Goal: Task Accomplishment & Management: Complete application form

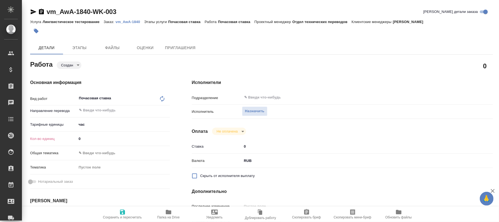
type textarea "x"
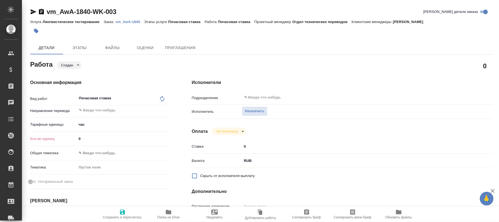
type textarea "x"
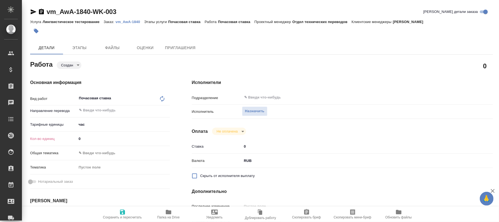
type textarea "x"
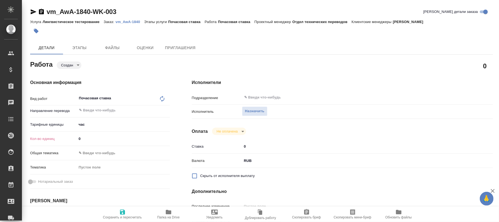
type textarea "x"
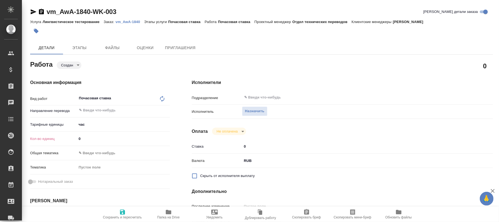
type textarea "x"
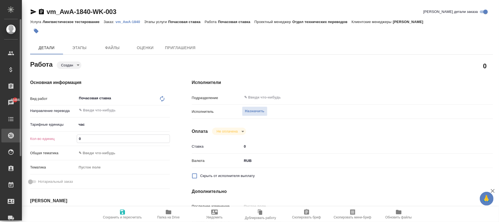
drag, startPoint x: 90, startPoint y: 141, endPoint x: 13, endPoint y: 138, distance: 77.4
click at [13, 138] on div ".cls-1 fill:#fff; AWATERA [PERSON_NAME]fokina Клиенты Спецификации Заказы 45466…" at bounding box center [249, 111] width 499 height 222
type textarea "x"
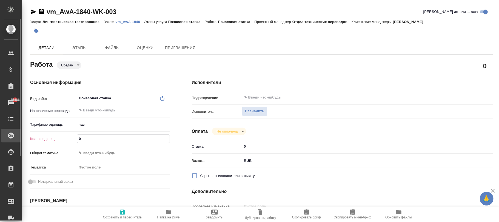
type textarea "x"
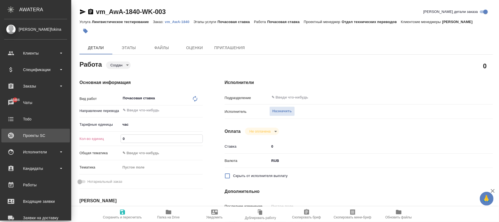
type input "1"
type textarea "x"
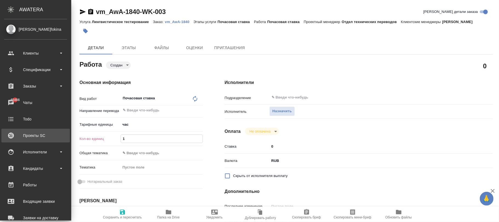
type textarea "x"
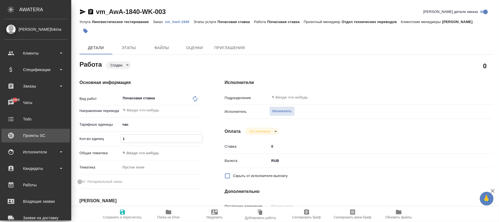
type textarea "x"
type input "1.5"
type textarea "x"
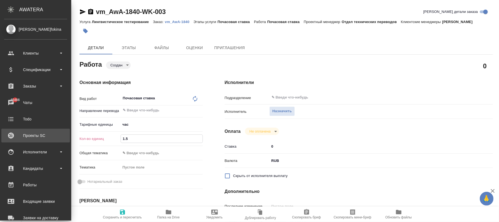
type textarea "x"
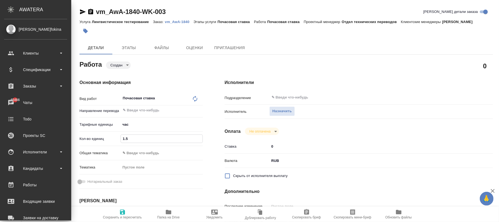
type textarea "x"
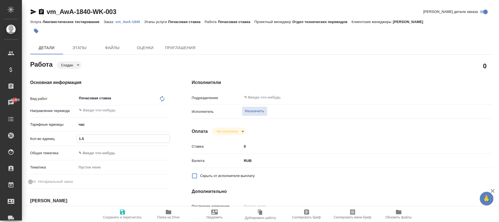
type input "1.5"
drag, startPoint x: 285, startPoint y: 66, endPoint x: 288, endPoint y: 65, distance: 2.8
click at [285, 66] on div "0" at bounding box center [342, 66] width 301 height 14
click at [124, 216] on span "Сохранить и пересчитать" at bounding box center [122, 217] width 39 height 4
type textarea "x"
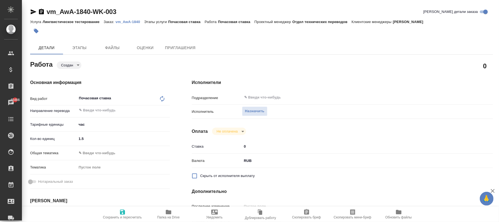
type textarea "x"
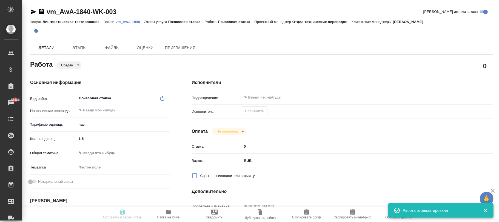
type input "created"
type textarea "Почасовая ставка"
type textarea "x"
type input "5a8b1489cc6b4906c91bfd93"
type input "1.5"
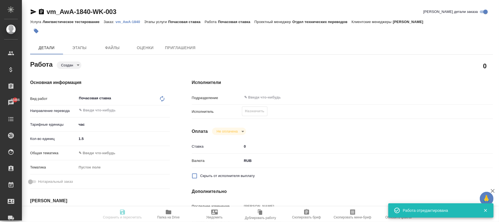
type input "[DATE] 15:58"
type input "[DATE] 17:00"
type input "notPayed"
type input "0"
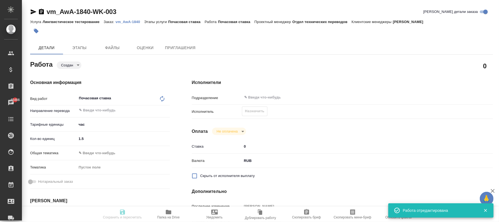
type input "RUB"
type input "[PERSON_NAME]"
type textarea "x"
type textarea "/Clients/Awatera/Orders/vm_AwA-1840/Other/vm_AwA-1840-WK-003"
type textarea "x"
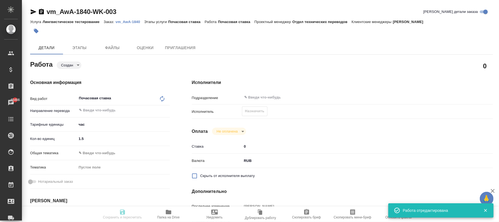
type input "vm_AwA-1840"
type input "Лингвистическое тестирование"
type input "Почасовая ставка"
type input "[PERSON_NAME]"
type input "/Clients/Awatera/Orders/vm_AwA-1840"
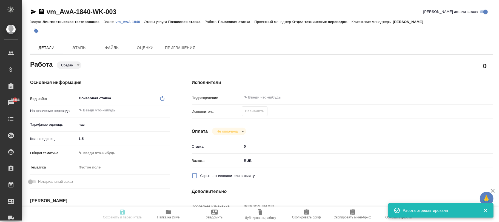
type textarea "x"
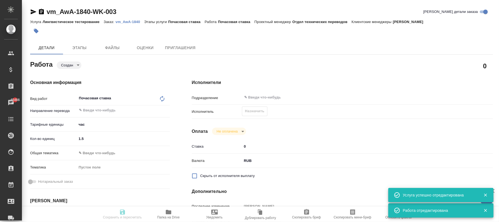
type textarea "x"
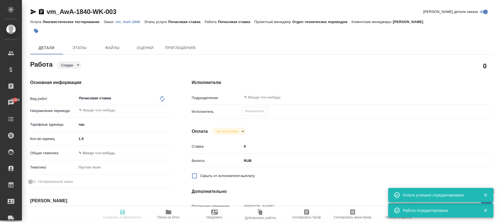
type textarea "x"
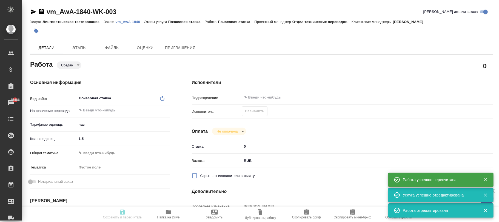
type textarea "x"
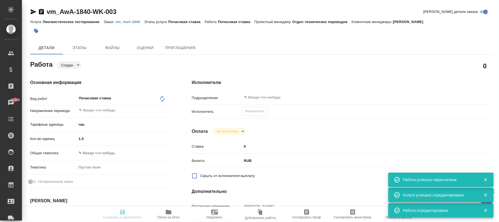
type input "created"
type textarea "Почасовая ставка"
type textarea "x"
type input "5a8b1489cc6b4906c91bfd93"
type input "1.5"
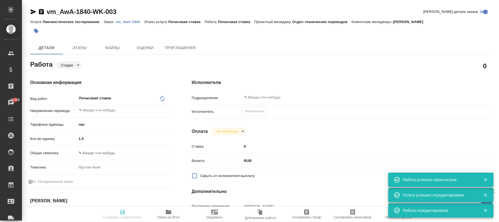
type input "[DATE] 15:58"
type input "[DATE] 17:00"
type input "notPayed"
type input "0"
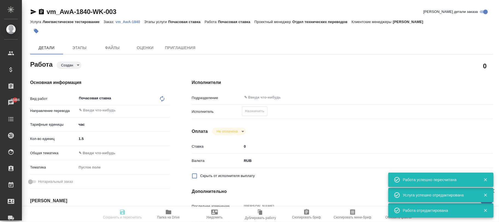
type input "RUB"
type input "[PERSON_NAME]"
type textarea "x"
type textarea "/Clients/Awatera/Orders/vm_AwA-1840/Other/vm_AwA-1840-WK-003"
type textarea "x"
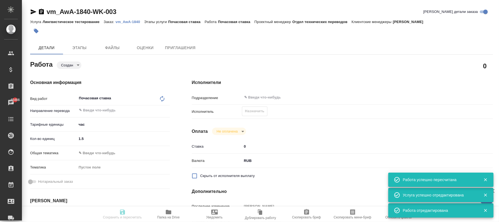
type input "vm_AwA-1840"
type input "Лингвистическое тестирование"
type input "Почасовая ставка"
type input "[PERSON_NAME]"
type input "/Clients/Awatera/Orders/vm_AwA-1840"
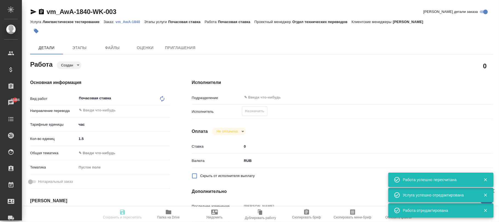
type textarea "x"
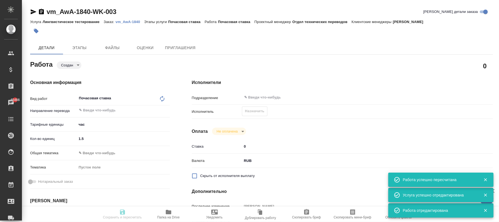
type textarea "x"
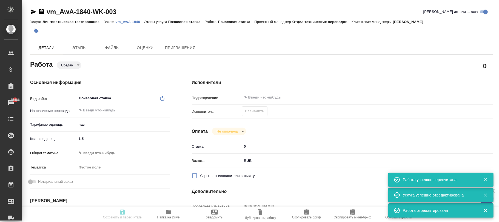
type textarea "x"
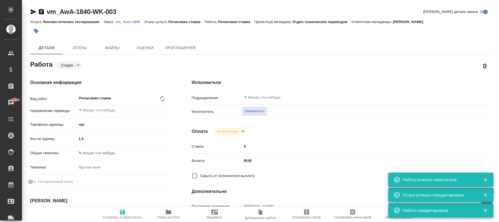
type textarea "x"
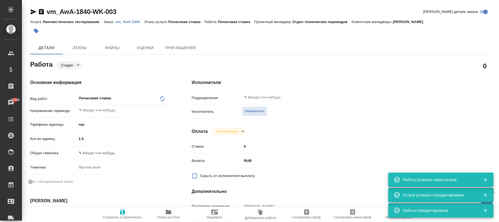
type textarea "x"
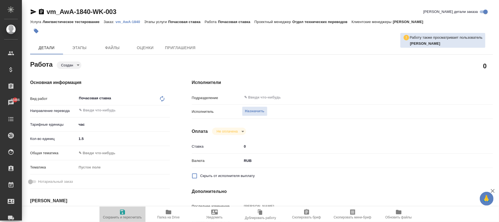
drag, startPoint x: 124, startPoint y: 213, endPoint x: 129, endPoint y: 203, distance: 11.1
click at [125, 213] on icon "button" at bounding box center [122, 212] width 7 height 7
type textarea "x"
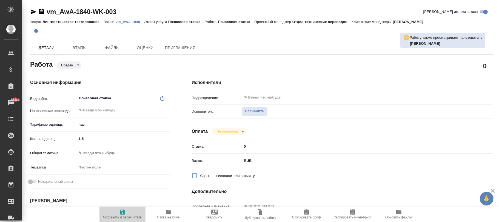
type textarea "x"
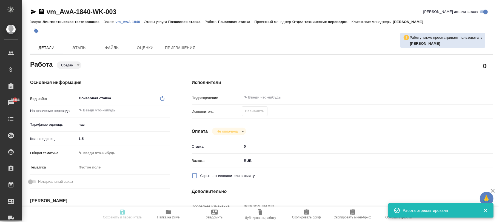
type textarea "x"
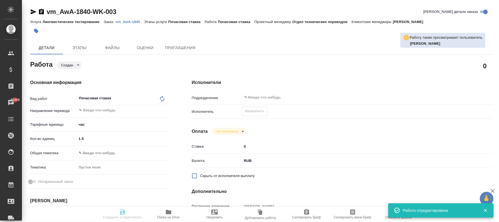
type input "created"
type textarea "Почасовая ставка"
type textarea "x"
type input "5a8b1489cc6b4906c91bfd93"
type input "1.5"
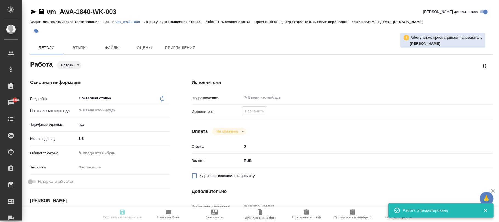
type input "[DATE] 15:58"
type input "[DATE] 17:00"
type input "notPayed"
type input "0"
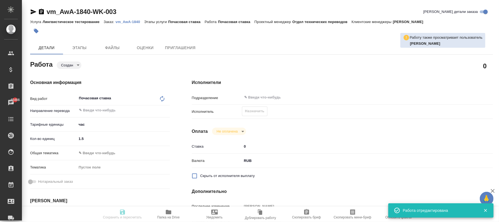
type input "RUB"
type input "[PERSON_NAME]"
type textarea "x"
type textarea "/Clients/Awatera/Orders/vm_AwA-1840/Other/vm_AwA-1840-WK-003"
type textarea "x"
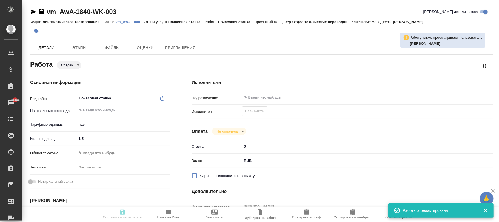
type input "vm_AwA-1840"
type input "Лингвистическое тестирование"
type input "Почасовая ставка"
type input "[PERSON_NAME]"
type input "/Clients/Awatera/Orders/vm_AwA-1840"
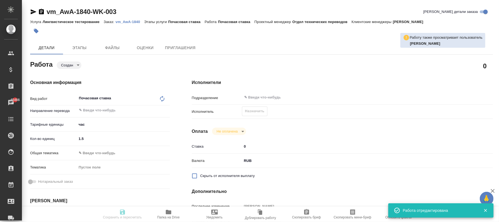
type textarea "x"
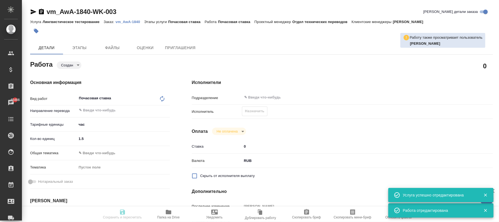
type textarea "x"
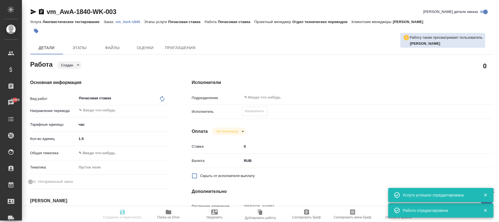
type textarea "x"
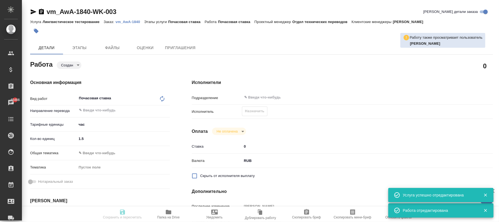
type textarea "x"
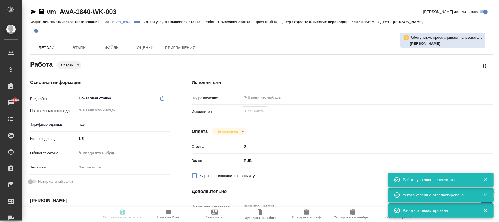
type input "created"
type textarea "Почасовая ставка"
type textarea "x"
type input "5a8b1489cc6b4906c91bfd93"
type input "1.5"
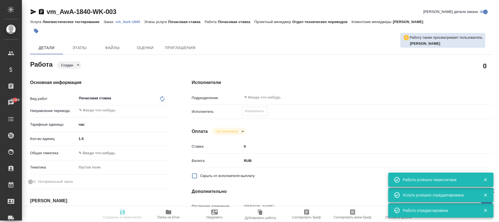
type input "[DATE] 15:58"
type input "[DATE] 17:00"
type input "notPayed"
type input "0"
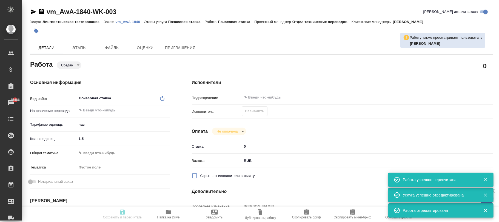
type input "RUB"
type input "[PERSON_NAME]"
type textarea "x"
type textarea "/Clients/Awatera/Orders/vm_AwA-1840/Other/vm_AwA-1840-WK-003"
type textarea "x"
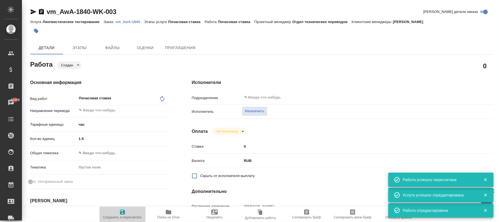
click at [121, 212] on icon "button" at bounding box center [122, 211] width 5 height 5
